Goal: Navigation & Orientation: Find specific page/section

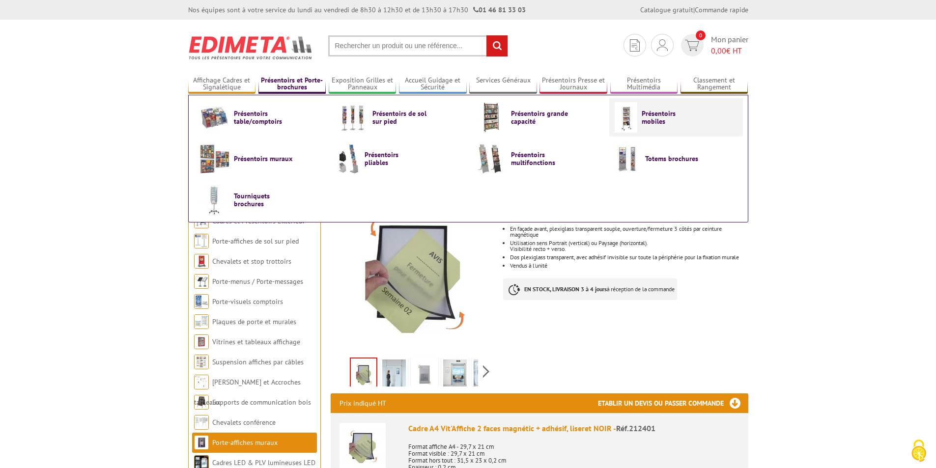
click at [691, 112] on link "Présentoirs mobiles" at bounding box center [676, 117] width 123 height 30
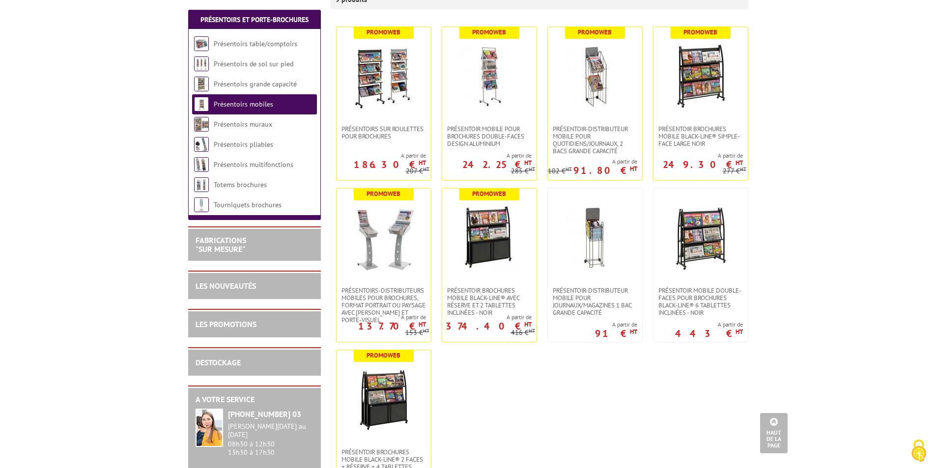
scroll to position [147, 0]
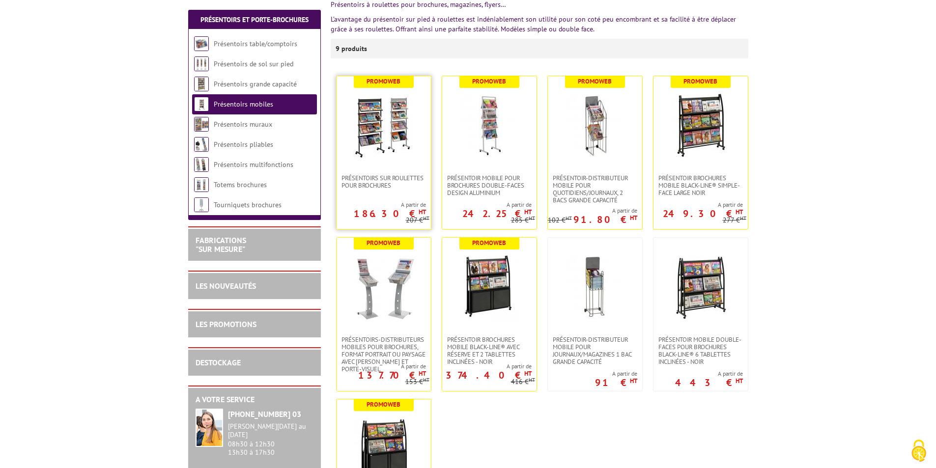
click at [413, 133] on img at bounding box center [383, 125] width 69 height 69
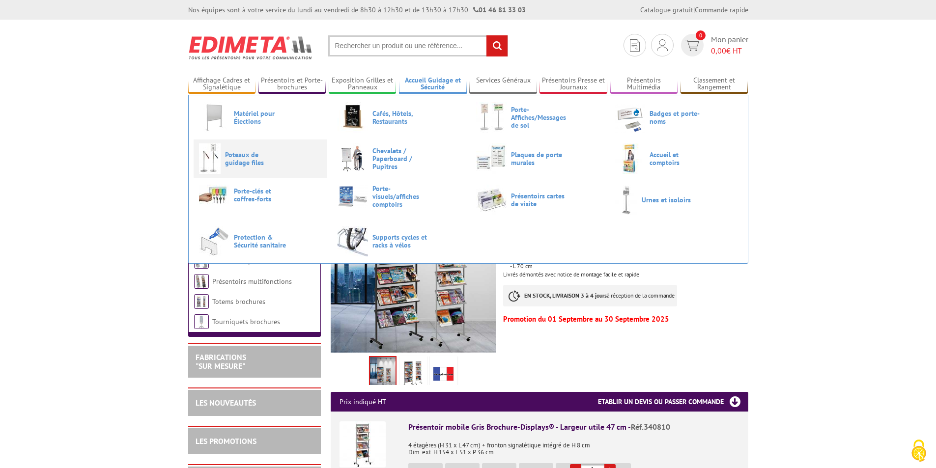
click at [256, 156] on span "Poteaux de guidage files" at bounding box center [254, 159] width 59 height 16
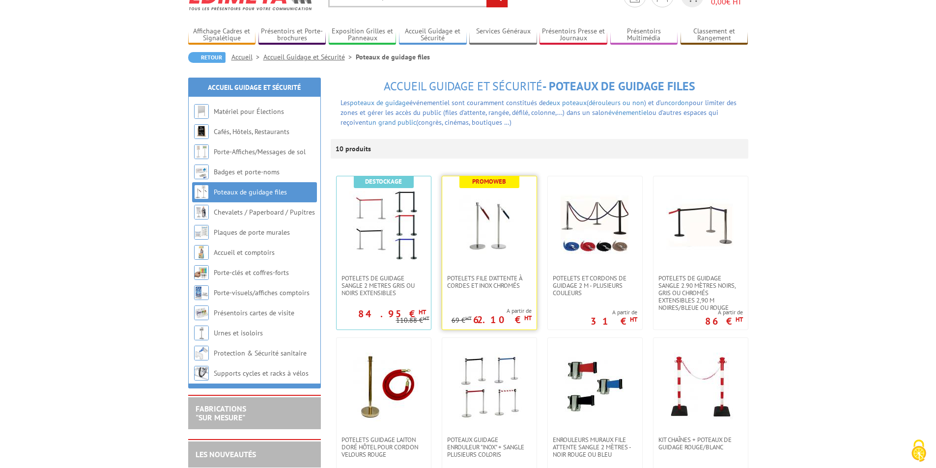
scroll to position [98, 0]
